Goal: Task Accomplishment & Management: Manage account settings

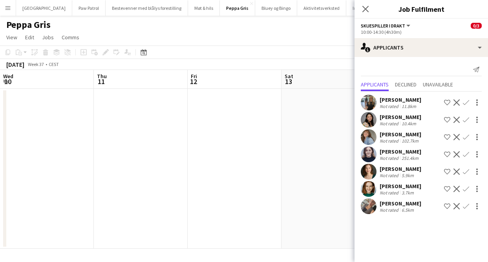
scroll to position [0, 270]
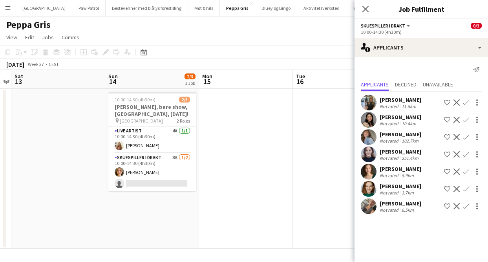
click at [466, 119] on app-icon "Confirm" at bounding box center [466, 120] width 6 height 6
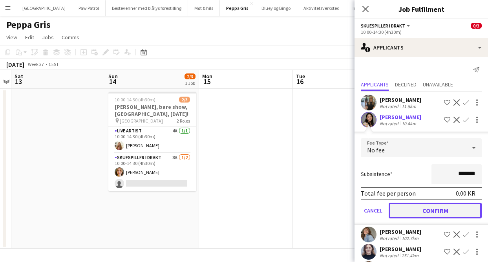
click at [427, 209] on button "Confirm" at bounding box center [435, 211] width 93 height 16
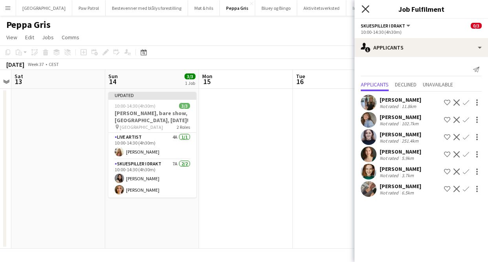
click at [364, 7] on icon at bounding box center [365, 8] width 7 height 7
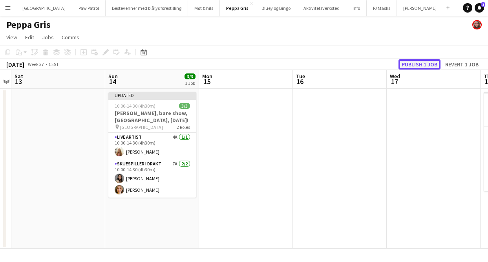
click at [424, 66] on button "Publish 1 job" at bounding box center [420, 64] width 42 height 10
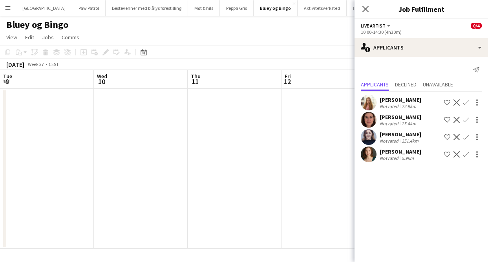
scroll to position [0, 270]
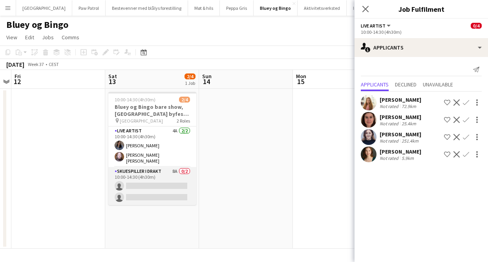
click at [152, 168] on app-card-role "Skuespiller i drakt 8A 0/2 10:00-14:30 (4h30m) single-neutral-actions single-ne…" at bounding box center [152, 186] width 88 height 38
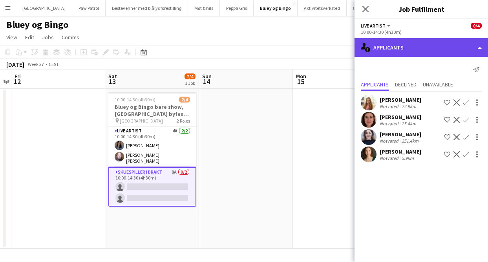
click at [399, 46] on div "single-neutral-actions-information Applicants" at bounding box center [422, 47] width 134 height 19
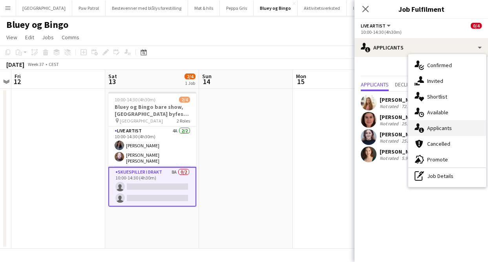
click at [439, 128] on div "single-neutral-actions-information Applicants" at bounding box center [447, 128] width 78 height 16
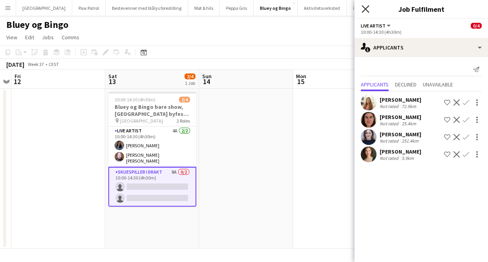
click at [364, 5] on icon "Close pop-in" at bounding box center [365, 8] width 7 height 7
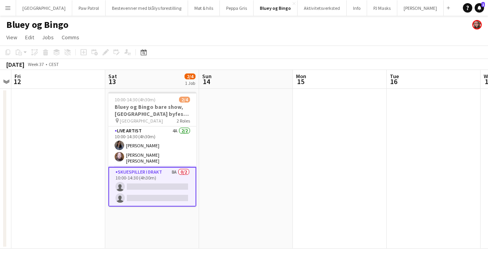
click at [158, 168] on app-card-role "Skuespiller i drakt 8A 0/2 10:00-14:30 (4h30m) single-neutral-actions single-ne…" at bounding box center [152, 187] width 88 height 40
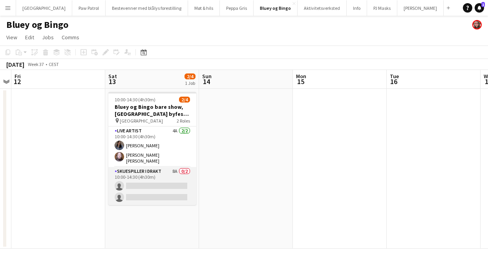
click at [158, 168] on app-card-role "Skuespiller i drakt 8A 0/2 10:00-14:30 (4h30m) single-neutral-actions single-ne…" at bounding box center [152, 186] width 88 height 38
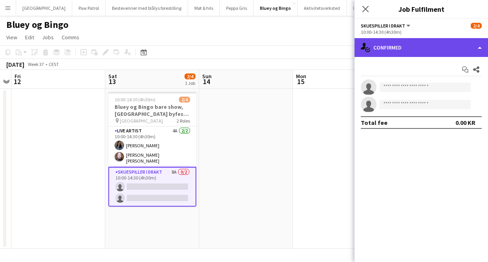
click at [388, 52] on div "single-neutral-actions-check-2 Confirmed" at bounding box center [422, 47] width 134 height 19
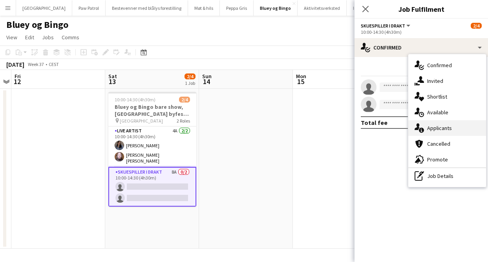
click at [454, 132] on div "single-neutral-actions-information Applicants" at bounding box center [447, 128] width 78 height 16
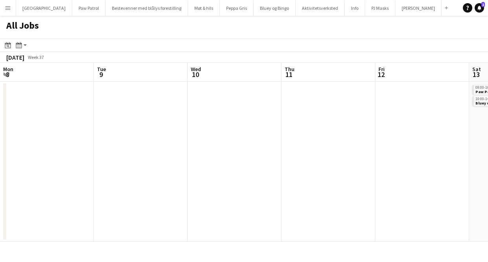
scroll to position [0, 385]
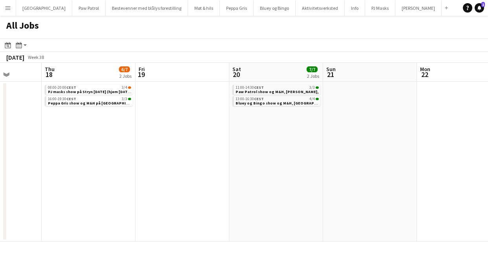
scroll to position [0, 249]
